Goal: Transaction & Acquisition: Purchase product/service

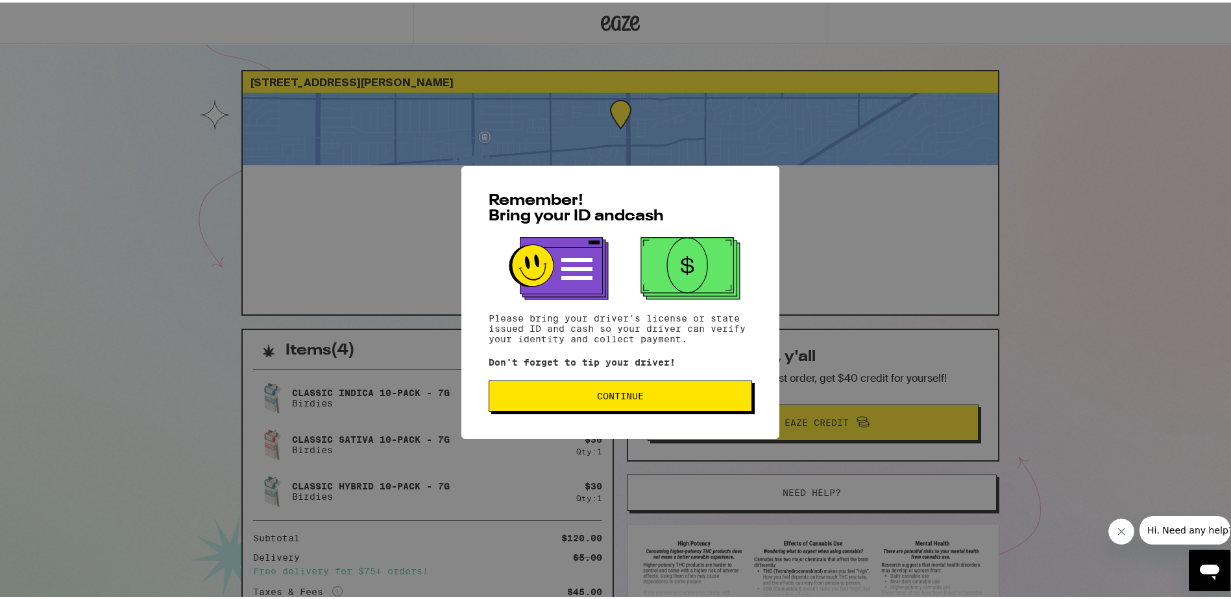
click at [607, 394] on span "Continue" at bounding box center [620, 393] width 47 height 9
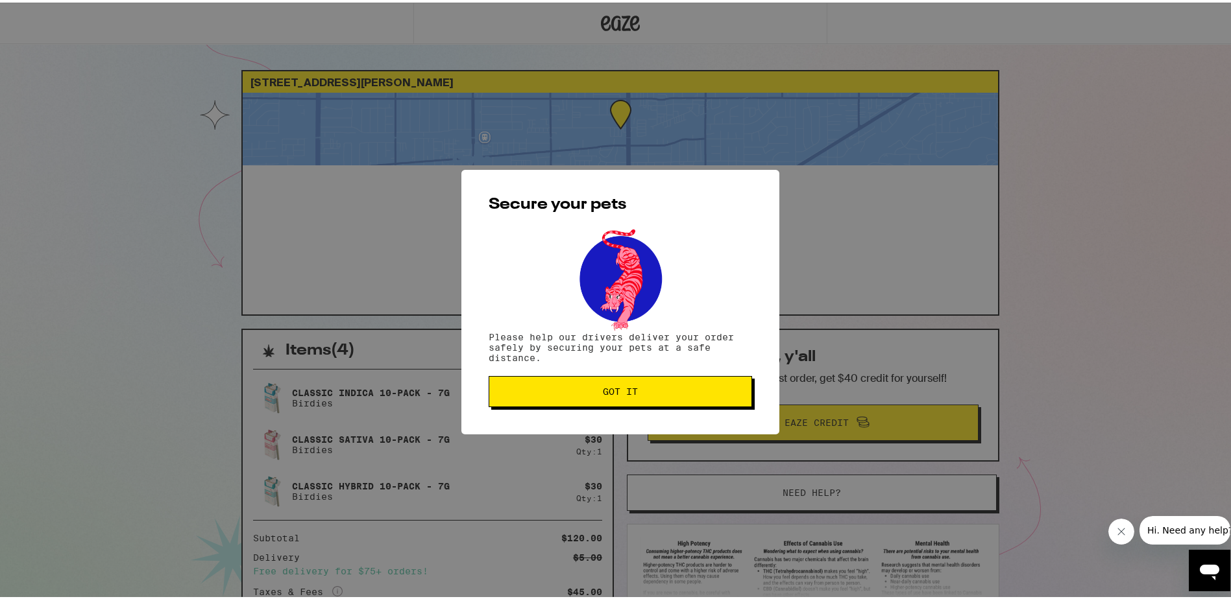
click at [608, 394] on span "Got it" at bounding box center [620, 389] width 35 height 9
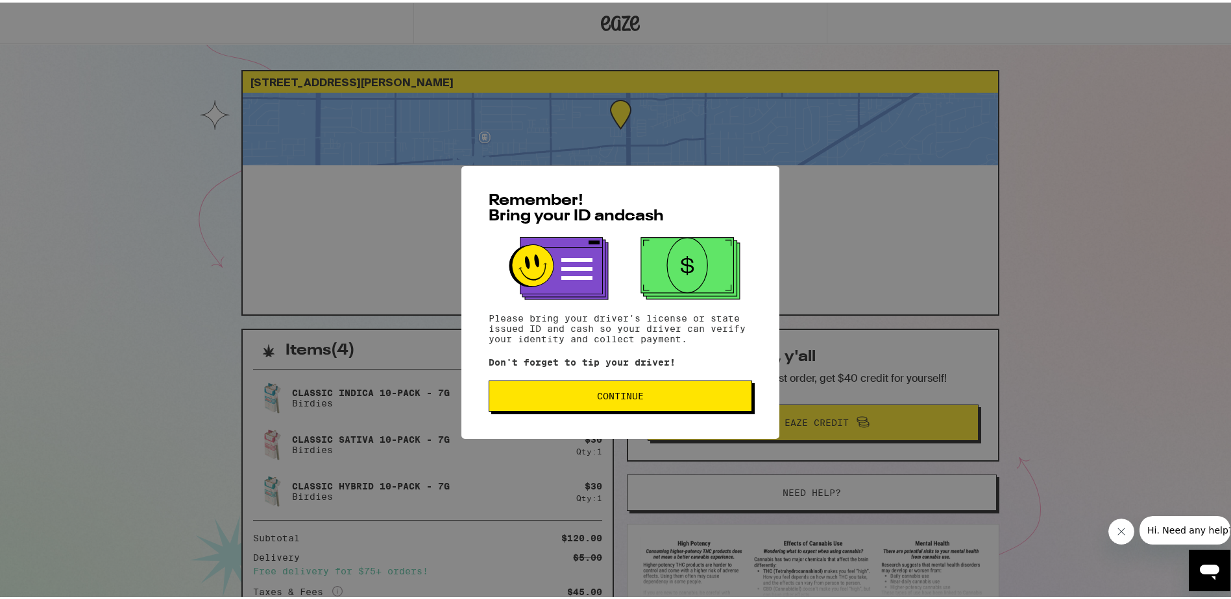
click at [623, 422] on div "Remember! Bring your ID and cash Please bring your driver's license or state is…" at bounding box center [620, 299] width 318 height 273
click at [628, 409] on button "Continue" at bounding box center [619, 393] width 263 height 31
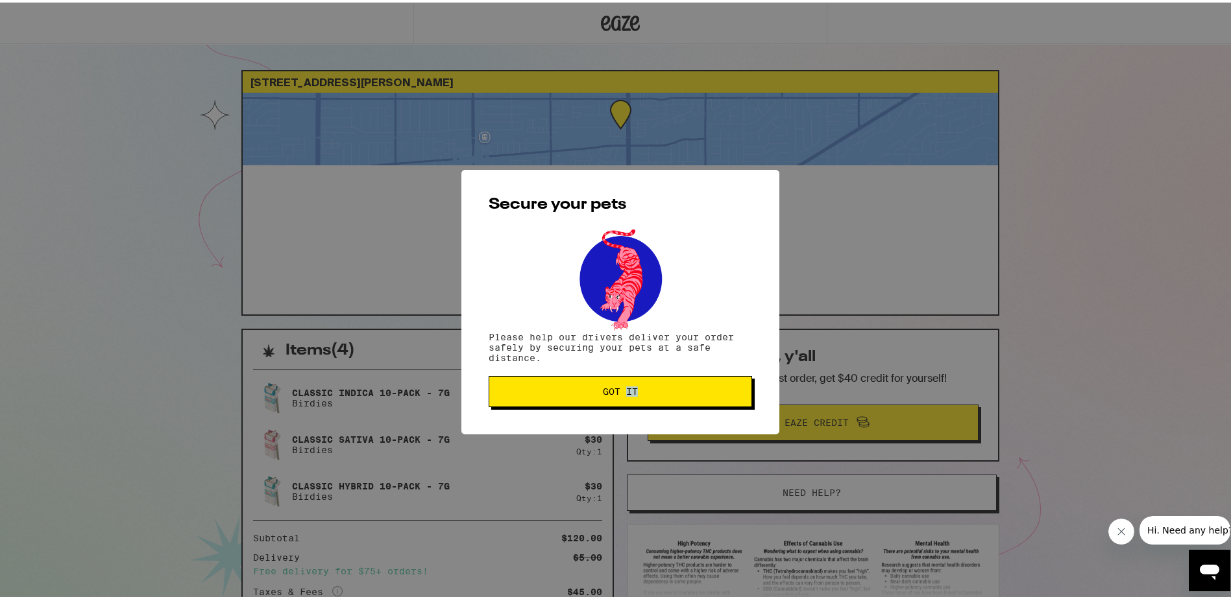
click at [629, 409] on div "Secure your pets Please help our drivers deliver your order safely by securing …" at bounding box center [620, 299] width 318 height 265
click at [575, 385] on button "Got it" at bounding box center [619, 389] width 263 height 31
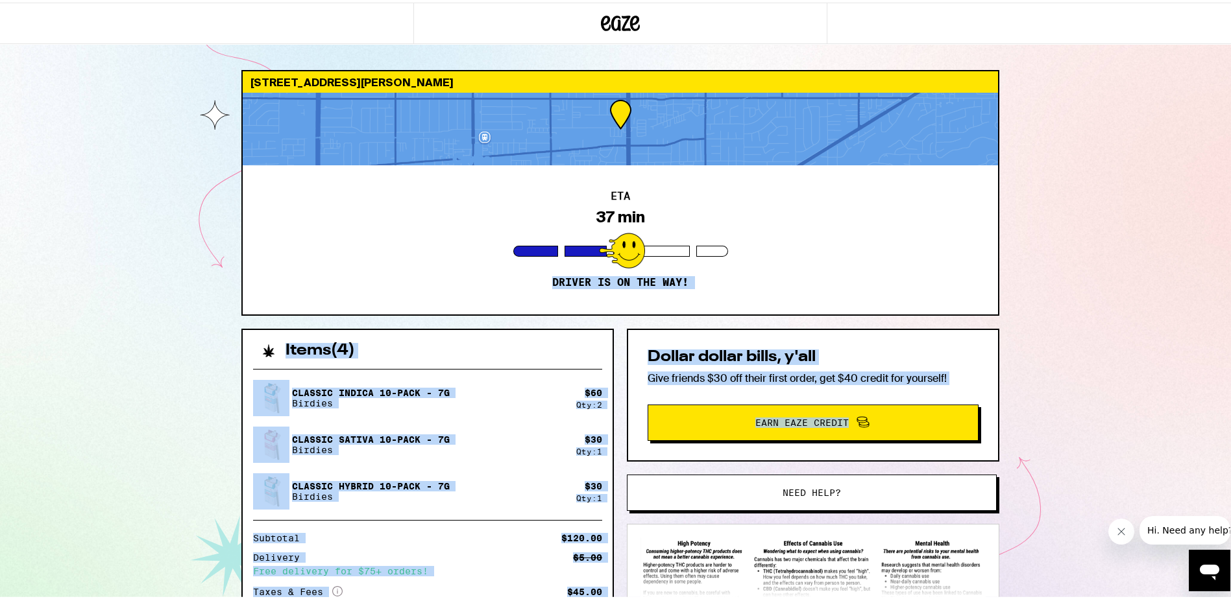
drag, startPoint x: 1280, startPoint y: 259, endPoint x: 1990, endPoint y: 442, distance: 732.9
click at [1230, 442] on html "[STREET_ADDRESS][PERSON_NAME] ETA 37 min Driver is on the way! Items ( 4 ) Clas…" at bounding box center [620, 358] width 1240 height 717
click at [1059, 261] on div "[STREET_ADDRESS][PERSON_NAME] ETA 35 min Driver is on the way! Items ( 4 ) Clas…" at bounding box center [620, 358] width 1240 height 717
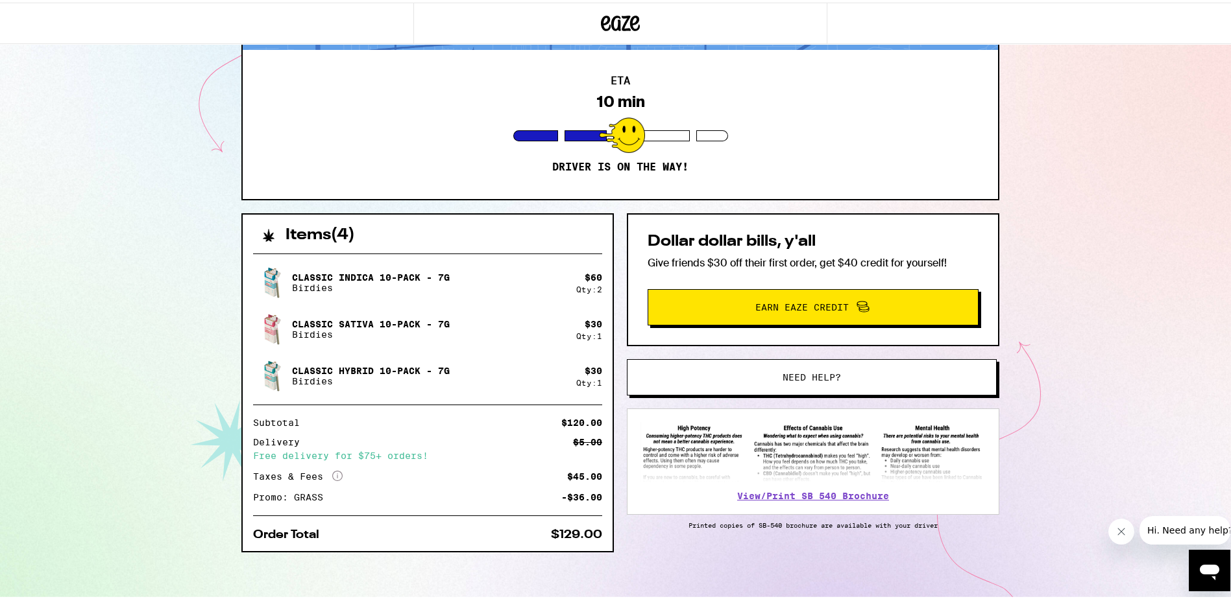
scroll to position [118, 0]
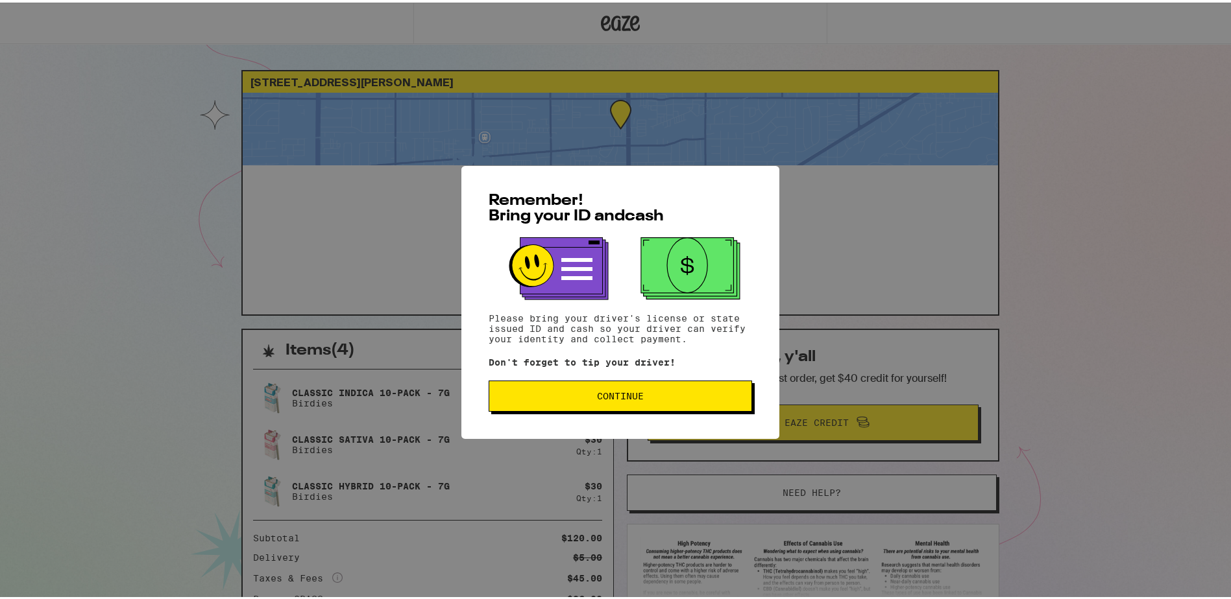
click at [620, 395] on span "Continue" at bounding box center [620, 393] width 47 height 9
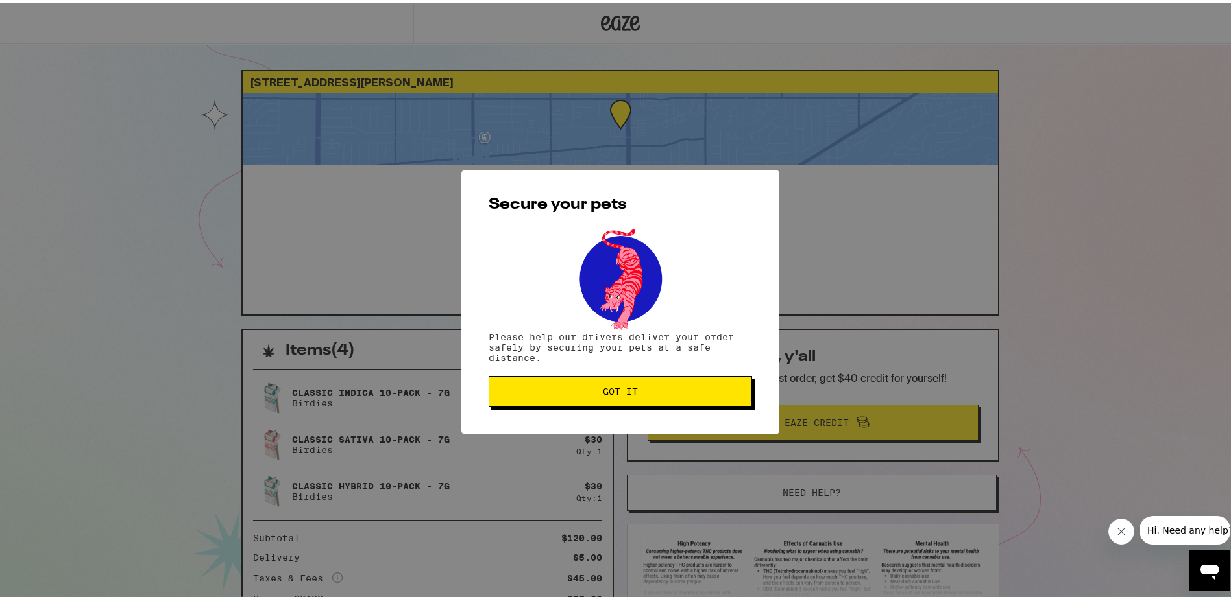
drag, startPoint x: 631, startPoint y: 387, endPoint x: 789, endPoint y: 336, distance: 165.6
click at [632, 387] on span "Got it" at bounding box center [620, 389] width 35 height 9
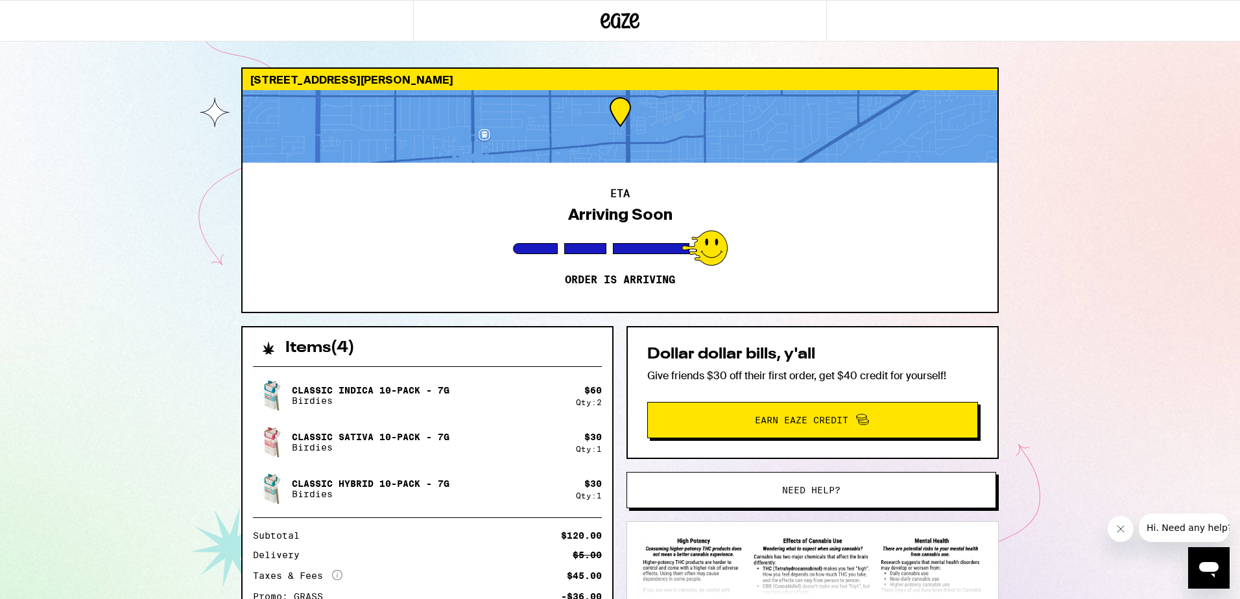
click at [977, 296] on div "ETA Arriving Soon Order is arriving" at bounding box center [620, 237] width 755 height 149
